Goal: Navigation & Orientation: Find specific page/section

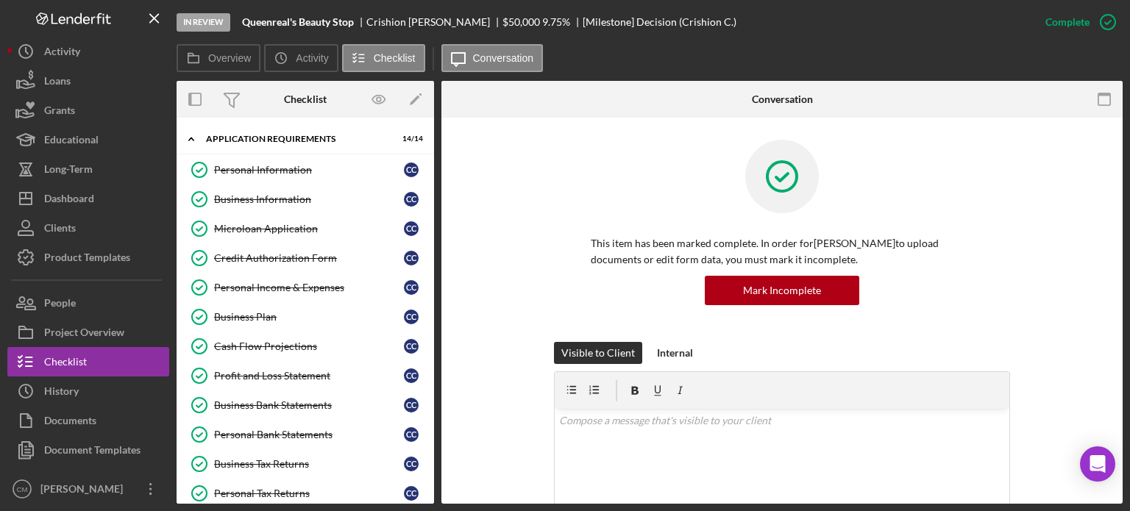
click at [79, 366] on div "Checklist" at bounding box center [65, 363] width 43 height 33
click at [82, 196] on div "Dashboard" at bounding box center [69, 200] width 50 height 33
